Goal: Task Accomplishment & Management: Use online tool/utility

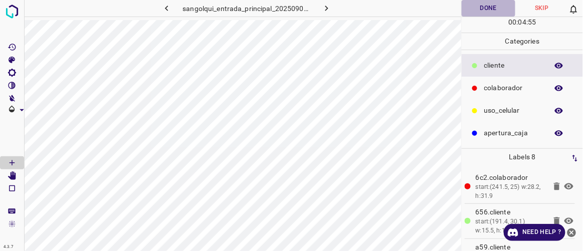
click at [483, 8] on button "Done" at bounding box center [488, 8] width 53 height 17
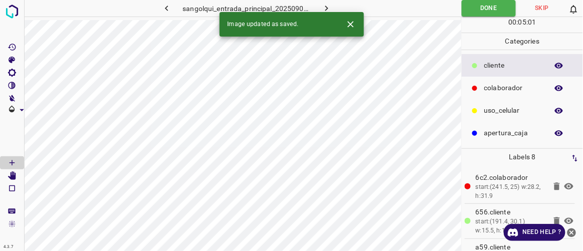
click at [328, 5] on icon "button" at bounding box center [326, 8] width 11 height 11
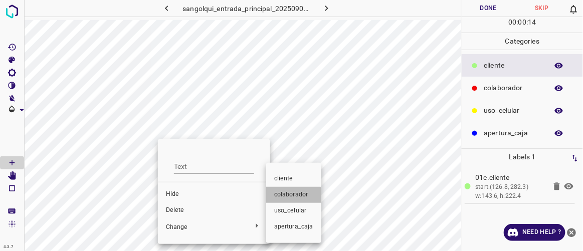
click at [285, 197] on span "colaborador" at bounding box center [293, 194] width 39 height 9
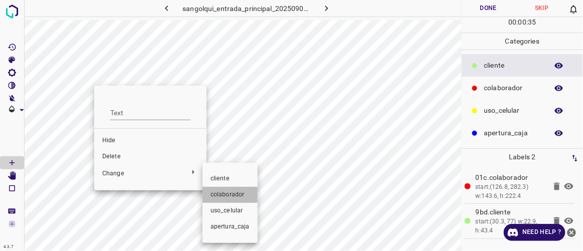
click at [229, 193] on span "colaborador" at bounding box center [229, 194] width 39 height 9
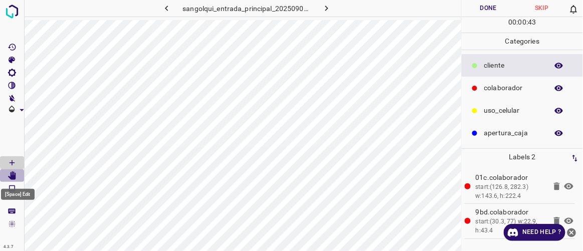
click at [15, 176] on icon "[Space] Edit" at bounding box center [12, 175] width 8 height 9
click at [14, 164] on icon "[Space] Draw" at bounding box center [12, 162] width 9 height 9
click at [13, 175] on icon "[Space] Edit" at bounding box center [12, 175] width 8 height 9
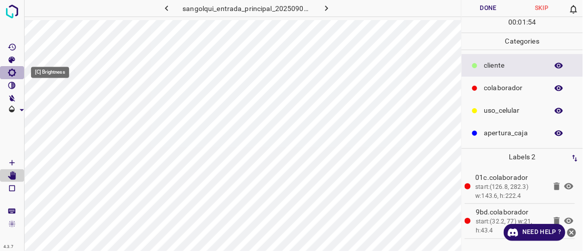
click at [12, 74] on icon "[C] Brightness" at bounding box center [12, 72] width 9 height 9
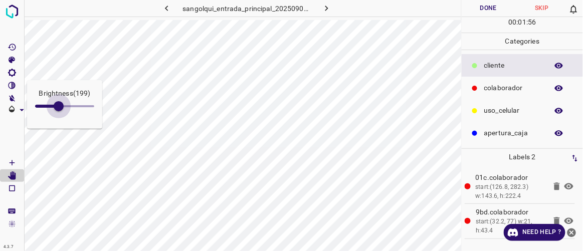
type input "208"
drag, startPoint x: 49, startPoint y: 104, endPoint x: 60, endPoint y: 111, distance: 12.9
click at [60, 111] on span at bounding box center [59, 106] width 10 height 10
click at [18, 163] on Draw"] "[Space] Draw" at bounding box center [12, 162] width 24 height 13
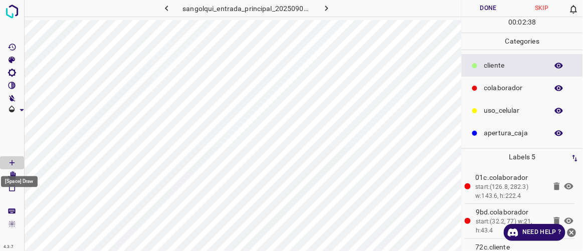
click at [10, 172] on div "[Space] Draw" at bounding box center [19, 178] width 39 height 19
click at [13, 175] on icon "[Space] Edit" at bounding box center [12, 175] width 8 height 9
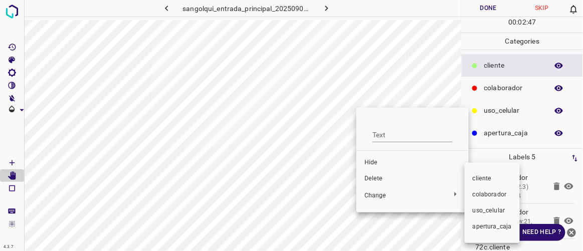
click at [487, 195] on span "colaborador" at bounding box center [492, 194] width 39 height 9
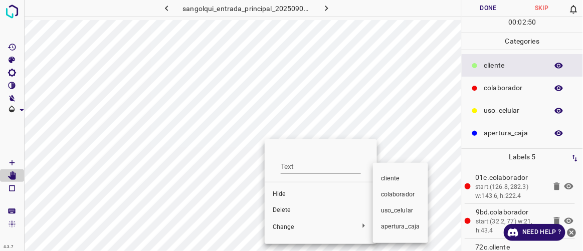
click at [398, 197] on span "colaborador" at bounding box center [400, 194] width 39 height 9
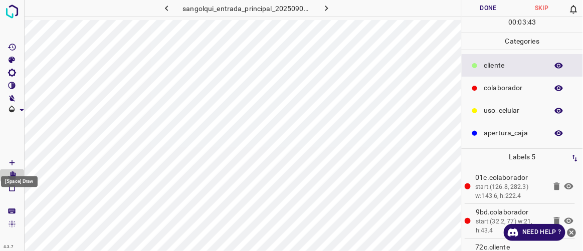
drag, startPoint x: 11, startPoint y: 163, endPoint x: 23, endPoint y: 161, distance: 11.6
click at [12, 162] on icon "[Space] Draw" at bounding box center [12, 162] width 5 height 5
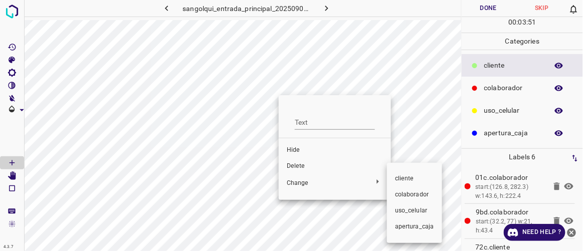
click at [406, 195] on span "colaborador" at bounding box center [414, 194] width 39 height 9
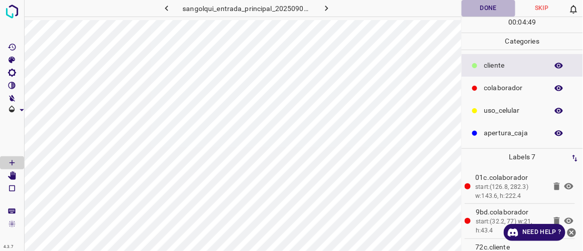
click at [480, 7] on button "Done" at bounding box center [488, 8] width 53 height 17
click at [331, 10] on button "button" at bounding box center [327, 8] width 32 height 17
click at [494, 13] on button "Done" at bounding box center [488, 8] width 53 height 17
click at [325, 8] on icon "button" at bounding box center [326, 8] width 11 height 11
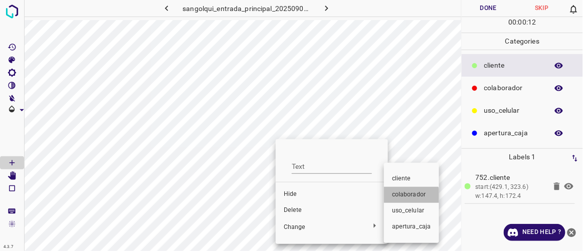
click at [407, 198] on span "colaborador" at bounding box center [411, 194] width 39 height 9
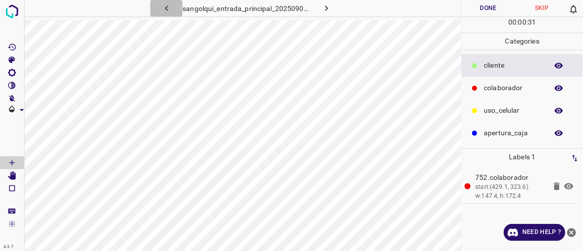
click at [161, 8] on icon "button" at bounding box center [166, 8] width 11 height 11
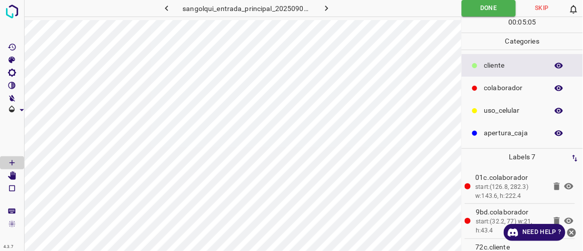
click at [330, 12] on icon "button" at bounding box center [326, 8] width 11 height 11
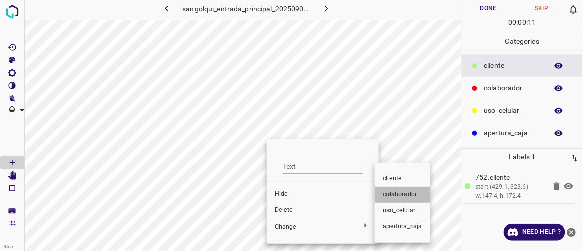
click at [399, 189] on li "colaborador" at bounding box center [402, 195] width 55 height 16
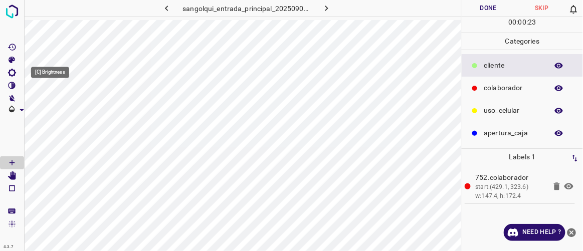
click at [14, 73] on icon "[C] Brightness" at bounding box center [12, 72] width 9 height 9
drag, startPoint x: 42, startPoint y: 105, endPoint x: 48, endPoint y: 109, distance: 7.2
click at [48, 109] on span at bounding box center [48, 106] width 10 height 10
click at [51, 110] on span at bounding box center [48, 106] width 10 height 10
click at [55, 111] on span at bounding box center [55, 106] width 10 height 10
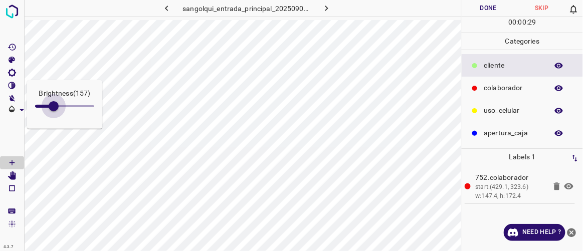
click at [54, 104] on span at bounding box center [54, 106] width 10 height 10
type input "160"
click at [15, 177] on icon "[Space] Edit" at bounding box center [12, 175] width 8 height 9
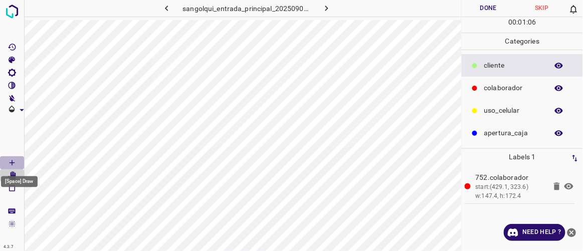
click at [14, 158] on icon "[Space] Draw" at bounding box center [12, 162] width 9 height 9
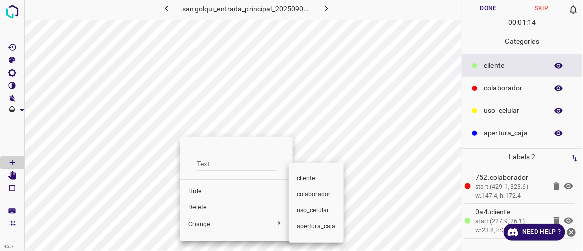
click at [303, 195] on span "colaborador" at bounding box center [316, 194] width 39 height 9
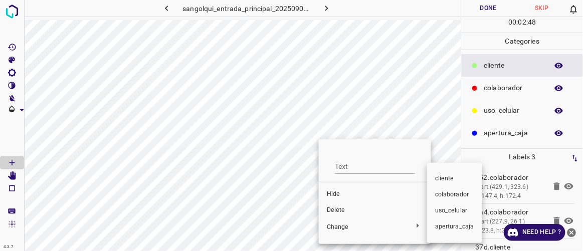
click at [447, 198] on span "colaborador" at bounding box center [454, 194] width 39 height 9
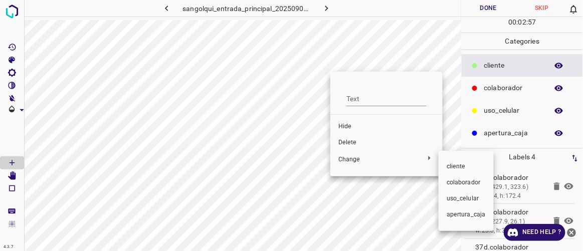
click at [464, 182] on span "colaborador" at bounding box center [465, 182] width 39 height 9
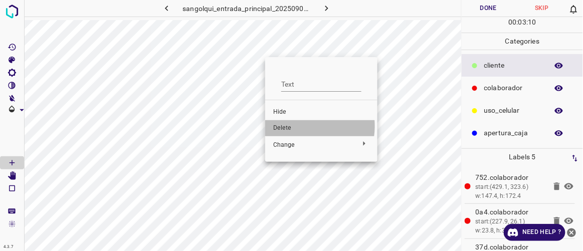
click at [296, 126] on span "Delete" at bounding box center [321, 128] width 96 height 9
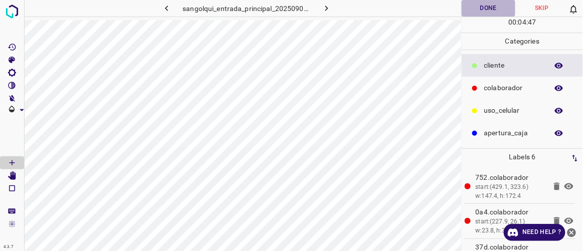
click at [497, 10] on button "Done" at bounding box center [488, 8] width 53 height 17
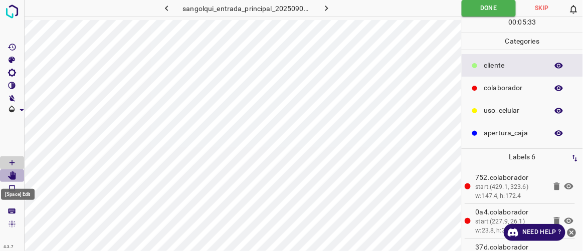
click at [13, 177] on icon "[Space] Edit" at bounding box center [12, 175] width 8 height 9
click at [327, 8] on icon "button" at bounding box center [326, 8] width 11 height 11
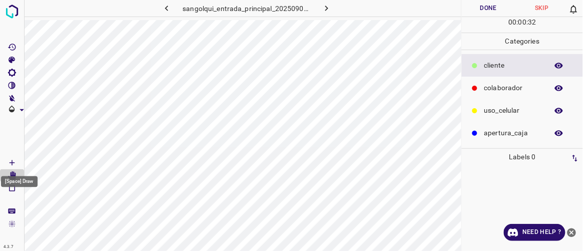
click at [15, 160] on icon "[Space] Draw" at bounding box center [12, 162] width 9 height 9
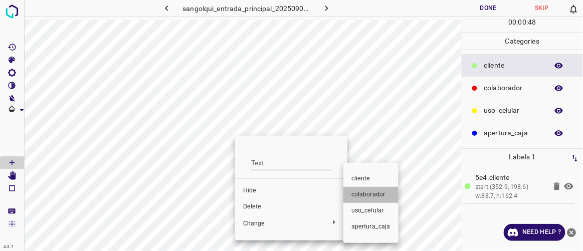
click at [368, 194] on span "colaborador" at bounding box center [370, 194] width 39 height 9
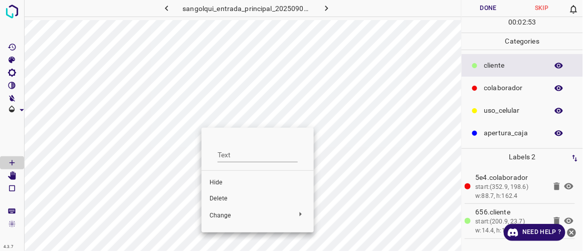
click at [216, 199] on span "Delete" at bounding box center [257, 198] width 96 height 9
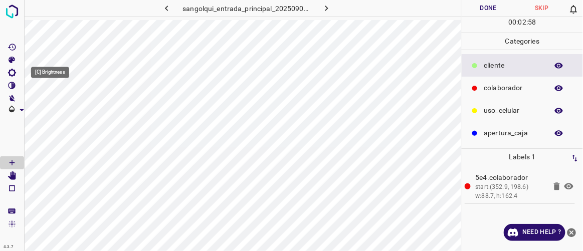
click at [10, 73] on icon "[C] Brightness" at bounding box center [12, 73] width 8 height 8
type input "170"
drag, startPoint x: 44, startPoint y: 108, endPoint x: 55, endPoint y: 114, distance: 12.8
click at [55, 111] on span at bounding box center [55, 106] width 10 height 10
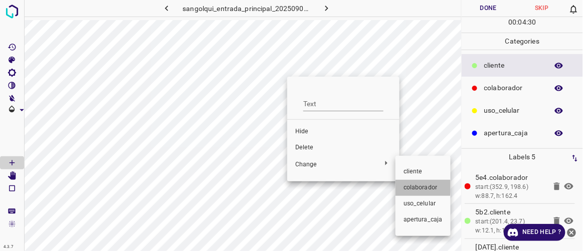
click at [408, 187] on span "colaborador" at bounding box center [422, 187] width 39 height 9
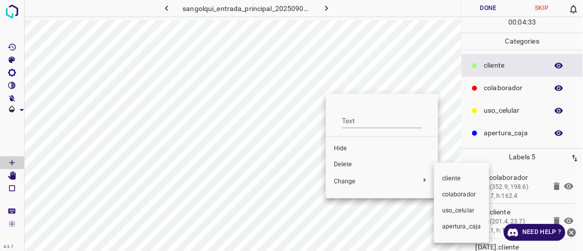
click at [443, 190] on span "colaborador" at bounding box center [461, 194] width 39 height 9
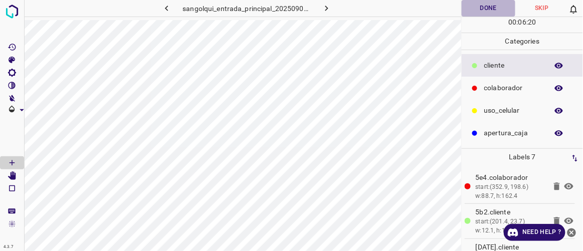
click at [481, 6] on button "Done" at bounding box center [488, 8] width 53 height 17
click at [330, 6] on icon "button" at bounding box center [326, 8] width 11 height 11
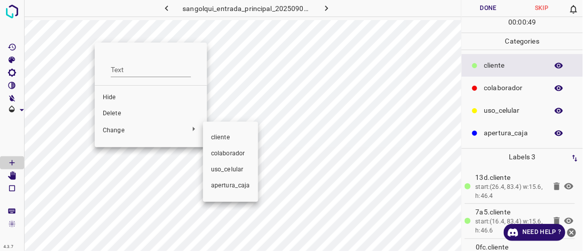
click at [223, 150] on span "colaborador" at bounding box center [230, 153] width 39 height 9
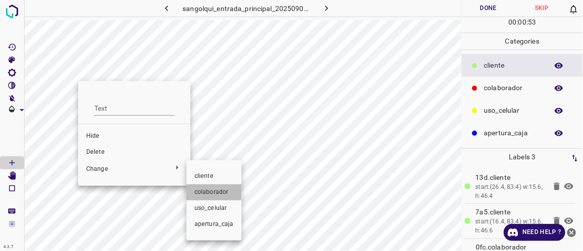
click at [204, 191] on span "colaborador" at bounding box center [213, 192] width 39 height 9
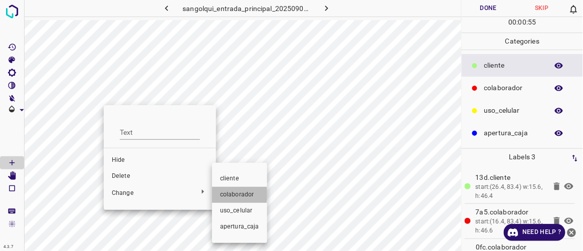
click at [228, 194] on span "colaborador" at bounding box center [239, 194] width 39 height 9
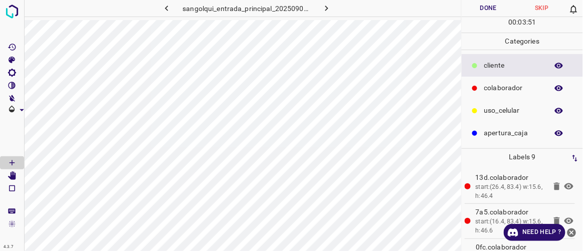
click at [493, 8] on button "Done" at bounding box center [488, 8] width 53 height 17
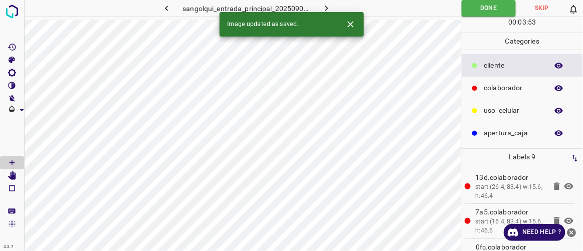
click at [332, 6] on button "button" at bounding box center [327, 8] width 32 height 17
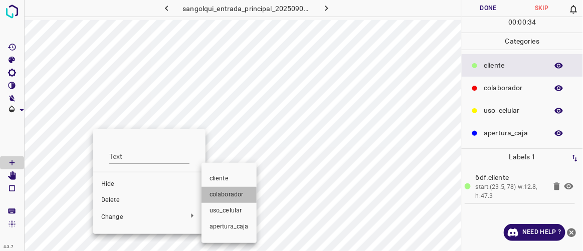
click at [226, 197] on span "colaborador" at bounding box center [228, 194] width 39 height 9
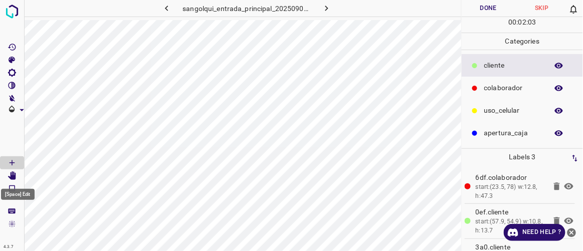
click at [12, 175] on icon "[Space] Edit" at bounding box center [12, 175] width 8 height 9
click at [15, 162] on icon "[Space] Draw" at bounding box center [12, 162] width 9 height 9
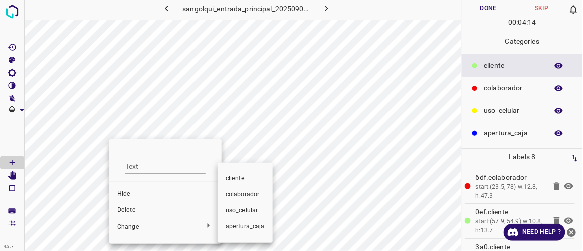
click at [234, 198] on span "colaborador" at bounding box center [244, 194] width 39 height 9
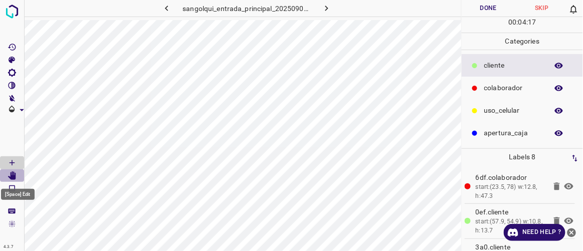
click at [13, 177] on icon "[Space] Edit" at bounding box center [12, 175] width 8 height 9
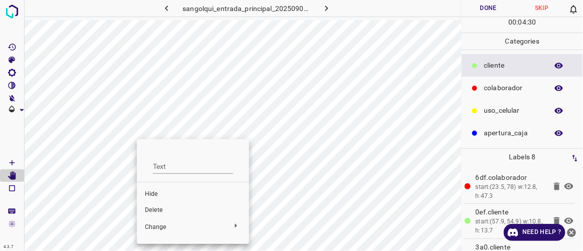
click at [69, 147] on div at bounding box center [291, 125] width 583 height 251
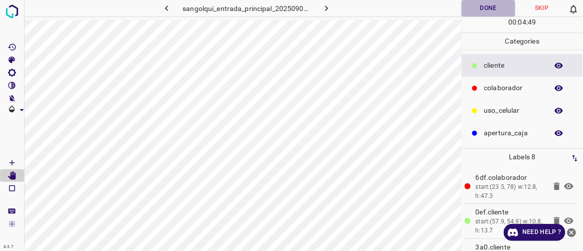
click at [491, 7] on button "Done" at bounding box center [488, 8] width 53 height 17
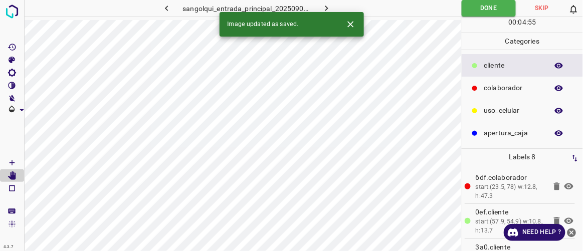
click at [327, 10] on icon "button" at bounding box center [326, 8] width 11 height 11
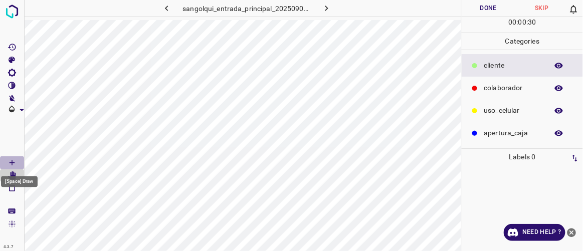
click at [11, 163] on icon "[Space] Draw" at bounding box center [12, 162] width 9 height 9
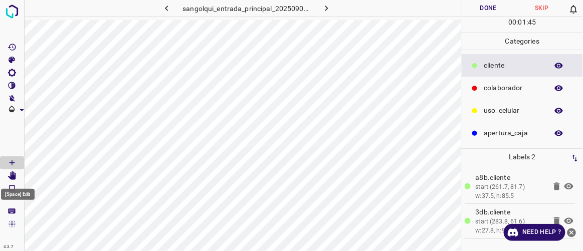
click at [14, 176] on icon "[Space] Edit" at bounding box center [12, 175] width 8 height 9
click at [16, 159] on icon "[Space] Draw" at bounding box center [12, 162] width 9 height 9
click at [14, 173] on icon "[Space] Edit" at bounding box center [12, 175] width 8 height 9
click at [13, 158] on icon "[Space] Draw" at bounding box center [12, 162] width 9 height 9
click at [500, 8] on button "Done" at bounding box center [488, 8] width 53 height 17
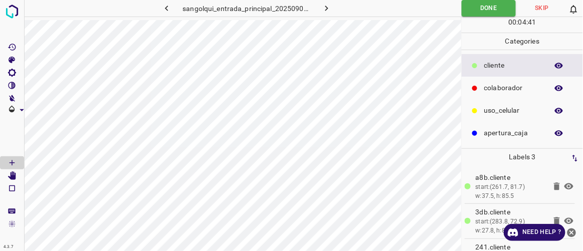
click at [328, 10] on icon "button" at bounding box center [326, 8] width 11 height 11
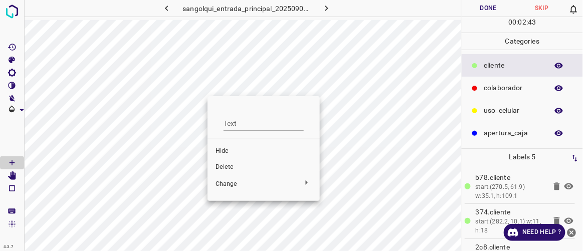
click at [229, 169] on span "Delete" at bounding box center [263, 167] width 96 height 9
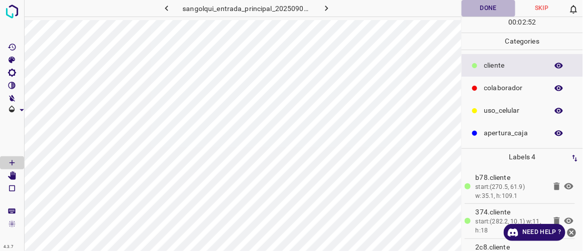
click at [489, 6] on button "Done" at bounding box center [488, 8] width 53 height 17
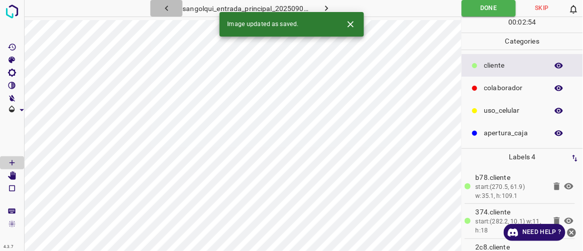
click at [168, 12] on icon "button" at bounding box center [166, 8] width 11 height 11
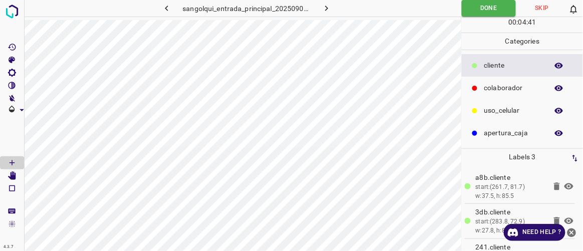
click at [168, 11] on icon "button" at bounding box center [166, 8] width 11 height 11
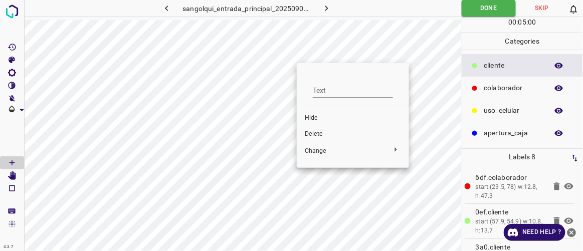
click at [316, 133] on span "Delete" at bounding box center [353, 134] width 96 height 9
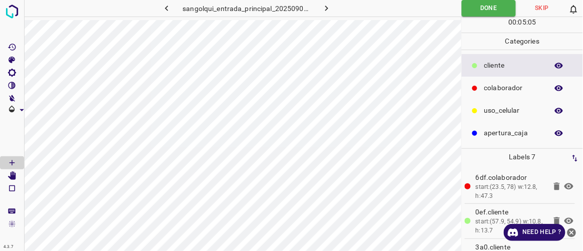
click at [168, 7] on icon "button" at bounding box center [166, 8] width 11 height 11
click at [328, 13] on icon "button" at bounding box center [326, 8] width 11 height 11
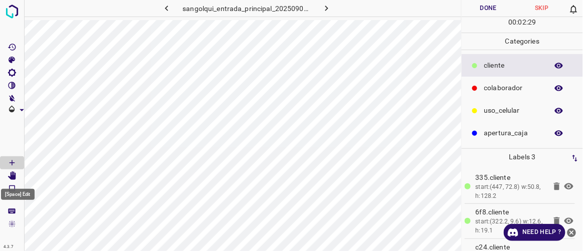
click at [12, 178] on icon "[Space] Edit" at bounding box center [12, 175] width 8 height 9
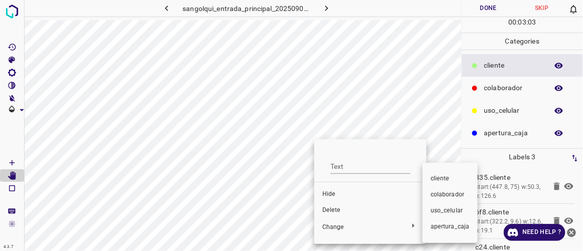
click at [434, 197] on span "colaborador" at bounding box center [449, 194] width 39 height 9
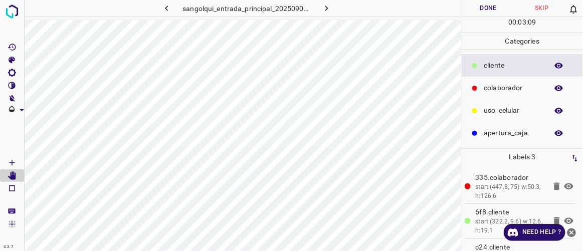
click at [499, 7] on button "Done" at bounding box center [488, 8] width 53 height 17
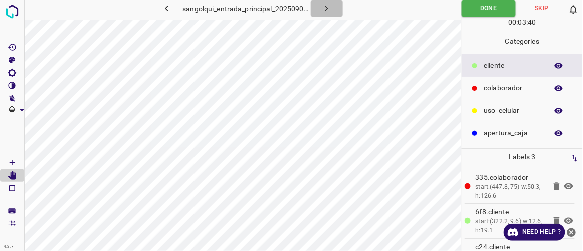
click at [332, 10] on button "button" at bounding box center [327, 8] width 32 height 17
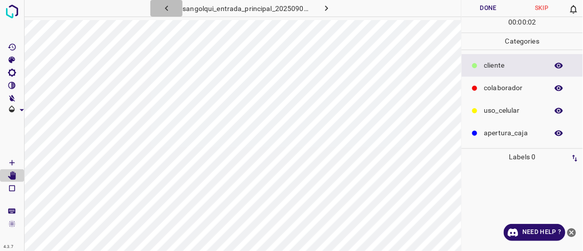
click at [168, 6] on icon "button" at bounding box center [166, 8] width 11 height 11
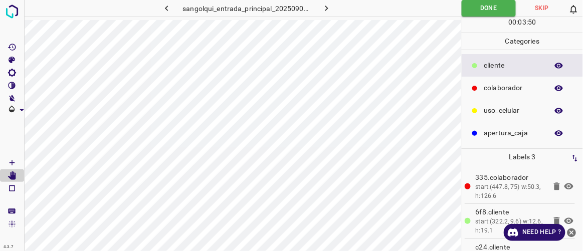
click at [328, 10] on icon "button" at bounding box center [326, 8] width 11 height 11
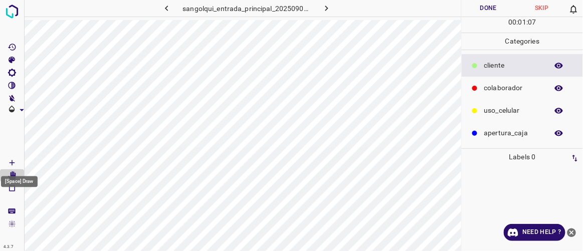
click at [17, 160] on Draw"] "[Space] Draw" at bounding box center [12, 162] width 24 height 13
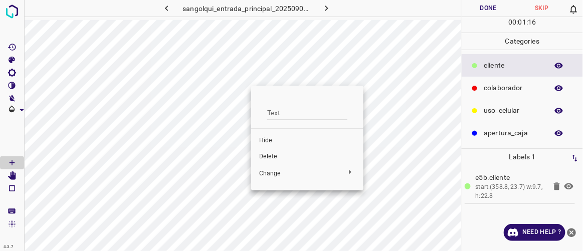
click at [264, 159] on span "Delete" at bounding box center [307, 156] width 96 height 9
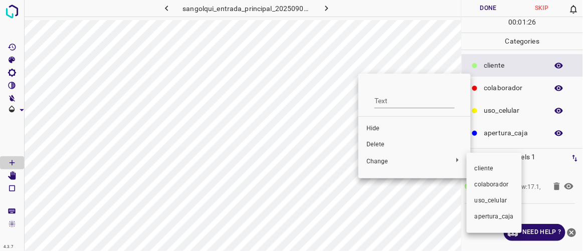
click at [486, 180] on span "colaborador" at bounding box center [494, 184] width 39 height 9
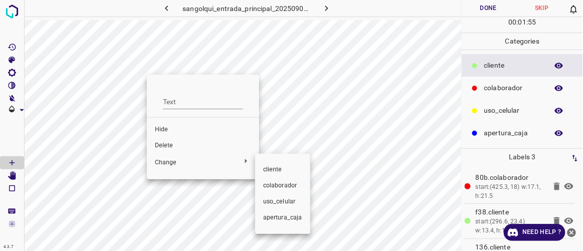
click at [258, 183] on li "colaborador" at bounding box center [282, 186] width 55 height 16
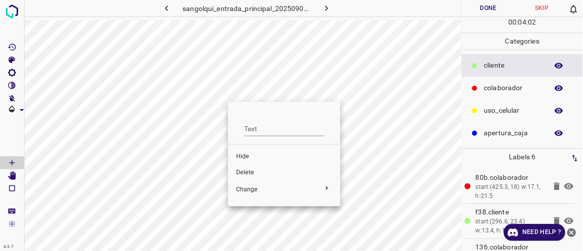
click at [247, 170] on span "Delete" at bounding box center [284, 172] width 96 height 9
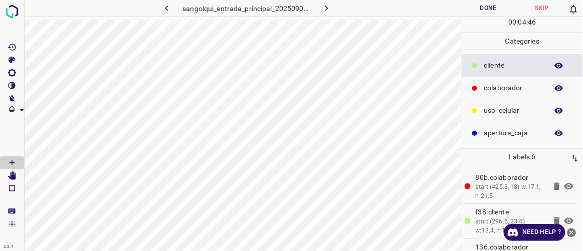
click at [491, 12] on button "Done" at bounding box center [488, 8] width 53 height 17
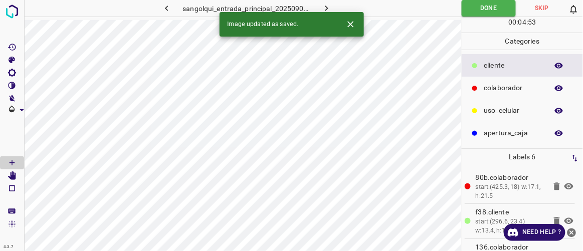
click at [332, 7] on button "button" at bounding box center [327, 8] width 32 height 17
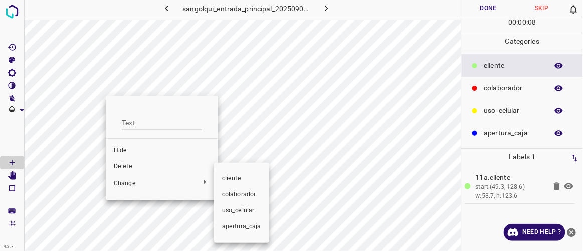
click at [227, 192] on span "colaborador" at bounding box center [241, 194] width 39 height 9
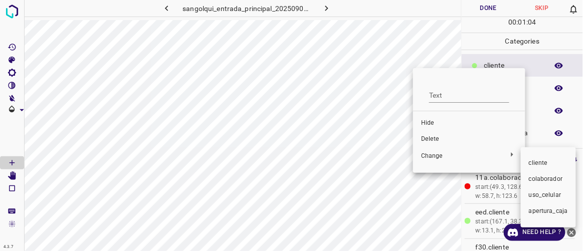
click at [533, 177] on span "colaborador" at bounding box center [548, 179] width 39 height 9
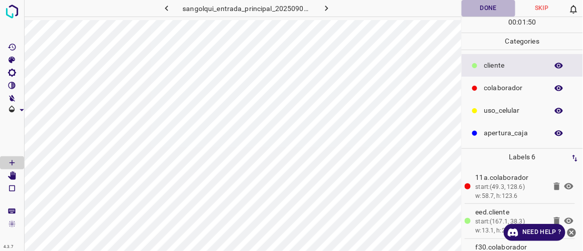
click at [483, 7] on button "Done" at bounding box center [488, 8] width 53 height 17
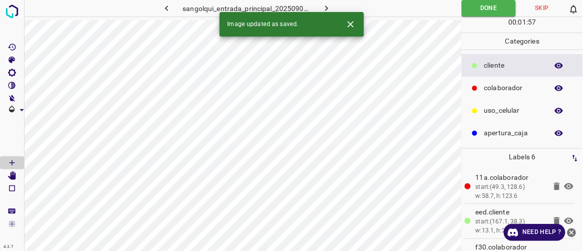
click at [329, 6] on icon "button" at bounding box center [326, 8] width 11 height 11
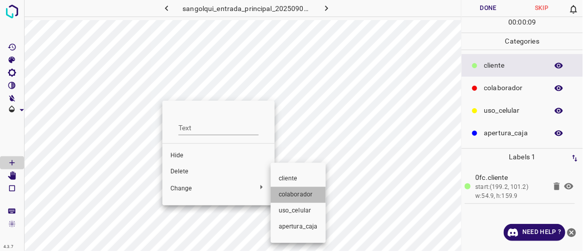
click at [306, 195] on span "colaborador" at bounding box center [298, 194] width 39 height 9
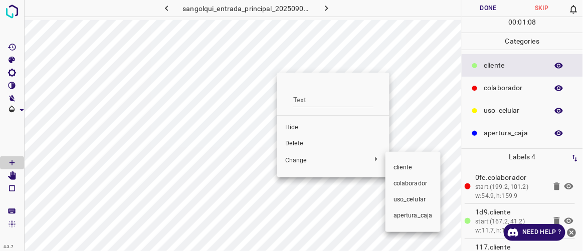
click at [410, 182] on span "colaborador" at bounding box center [412, 183] width 39 height 9
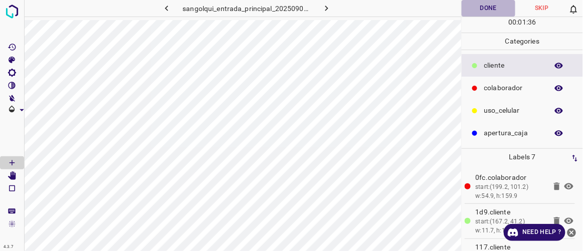
click at [477, 6] on button "Done" at bounding box center [488, 8] width 53 height 17
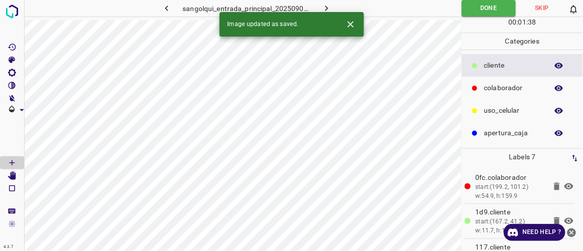
click at [337, 7] on button "button" at bounding box center [327, 8] width 32 height 17
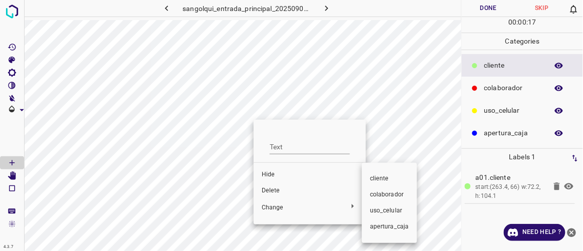
click at [367, 197] on li "colaborador" at bounding box center [389, 195] width 55 height 16
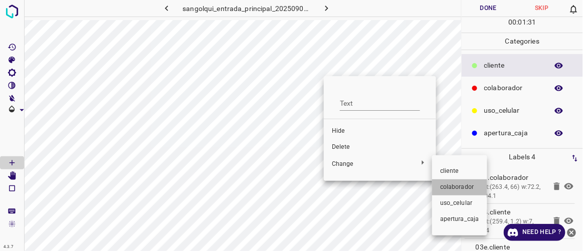
click at [456, 189] on span "colaborador" at bounding box center [459, 187] width 39 height 9
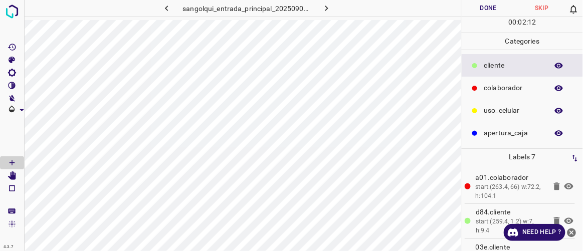
click at [497, 9] on button "Done" at bounding box center [488, 8] width 53 height 17
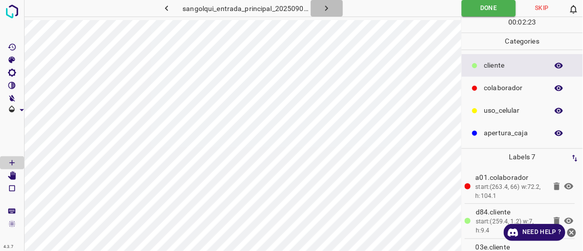
click at [330, 7] on icon "button" at bounding box center [326, 8] width 11 height 11
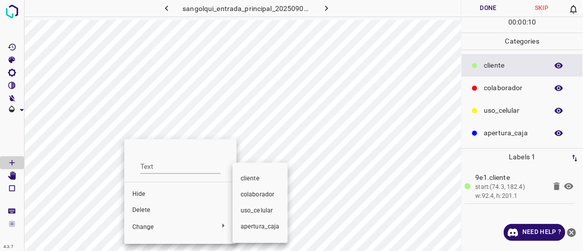
click at [259, 196] on span "colaborador" at bounding box center [260, 194] width 39 height 9
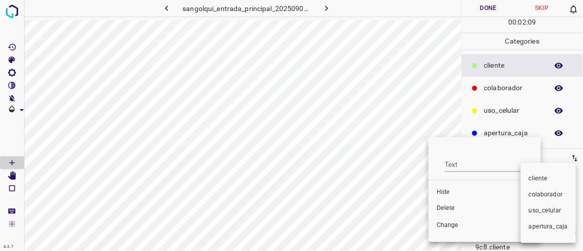
click at [532, 198] on span "colaborador" at bounding box center [548, 194] width 39 height 9
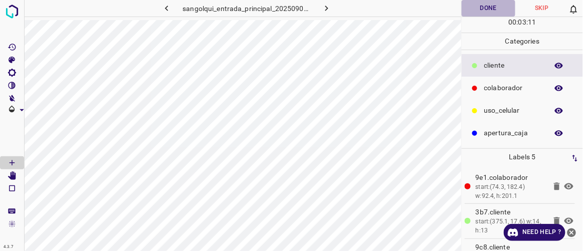
click at [490, 13] on button "Done" at bounding box center [488, 8] width 53 height 17
click at [325, 8] on icon "button" at bounding box center [326, 8] width 11 height 11
